Goal: Task Accomplishment & Management: Complete application form

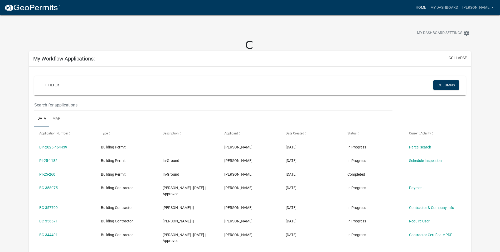
click at [428, 10] on link "Home" at bounding box center [421, 8] width 15 height 10
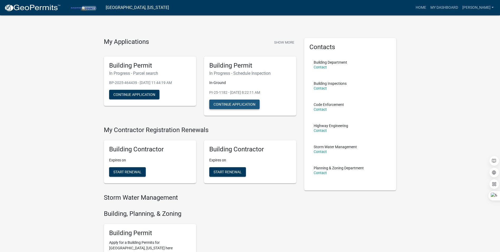
click at [242, 107] on button "Continue Application" at bounding box center [234, 103] width 50 height 9
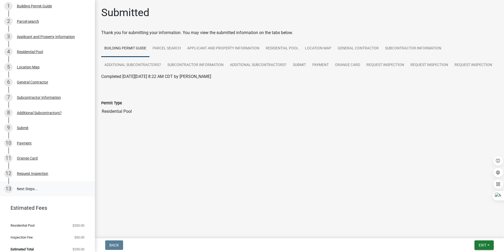
scroll to position [65, 0]
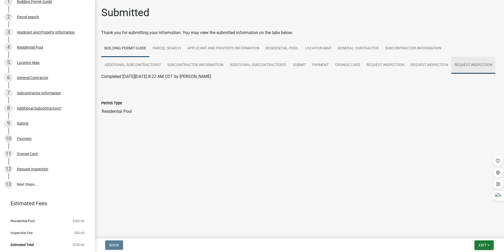
click at [481, 69] on link "Request Inspection" at bounding box center [473, 65] width 44 height 17
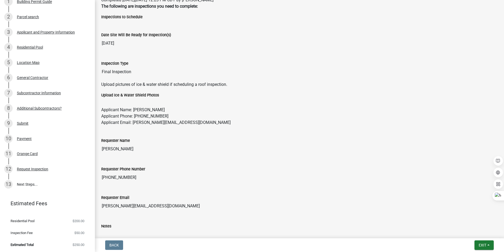
scroll to position [0, 0]
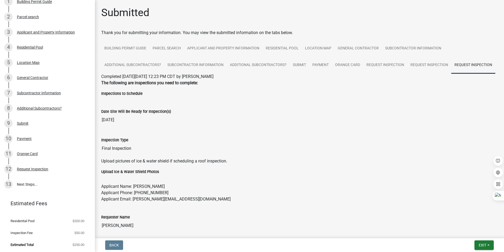
click at [382, 119] on div "Date Site Will Be Ready for Inspection(s) [DATE]" at bounding box center [299, 113] width 397 height 24
